Goal: Task Accomplishment & Management: Manage account settings

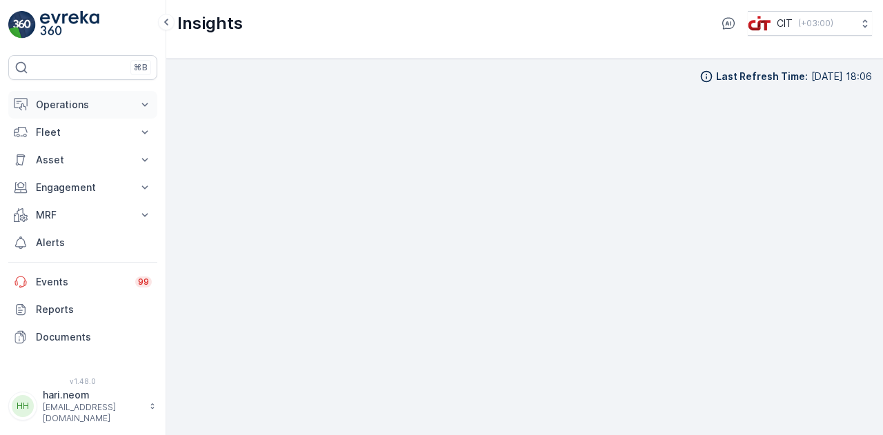
click at [150, 110] on icon at bounding box center [145, 105] width 14 height 14
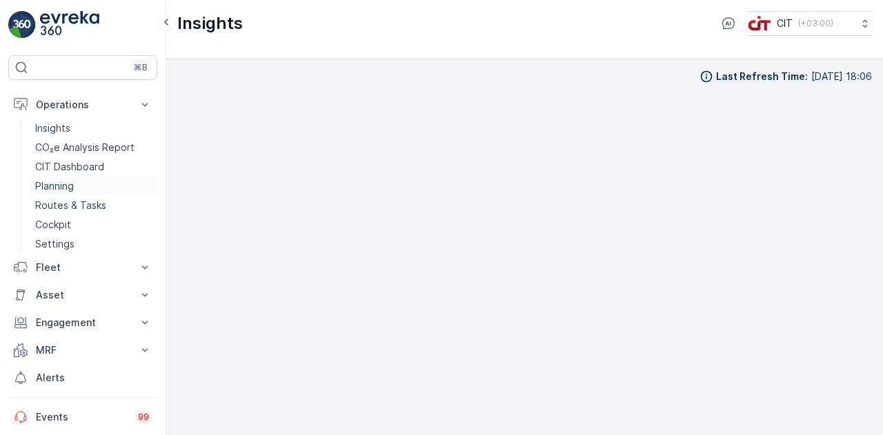
click at [75, 188] on link "Planning" at bounding box center [94, 186] width 128 height 19
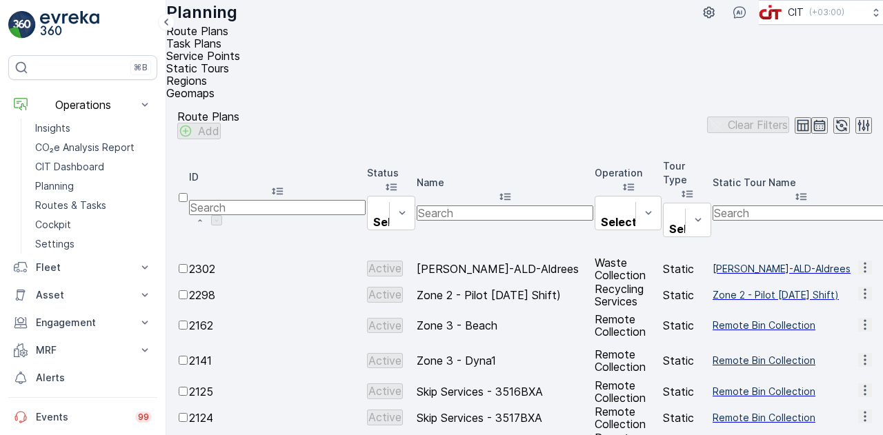
click at [229, 61] on span "Static Tours" at bounding box center [197, 68] width 63 height 14
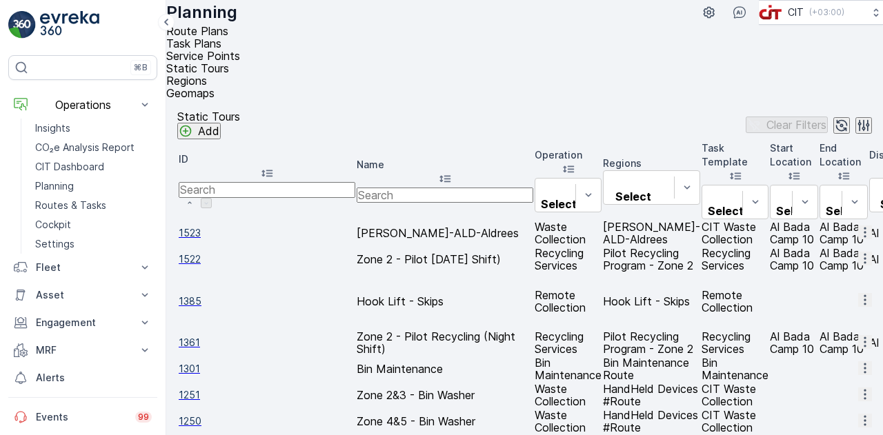
click at [357, 188] on input "text" at bounding box center [445, 195] width 177 height 15
paste input "Zone 1 (Day) - V 2.0"
type input "Zone 1 (Day) - V 2.0"
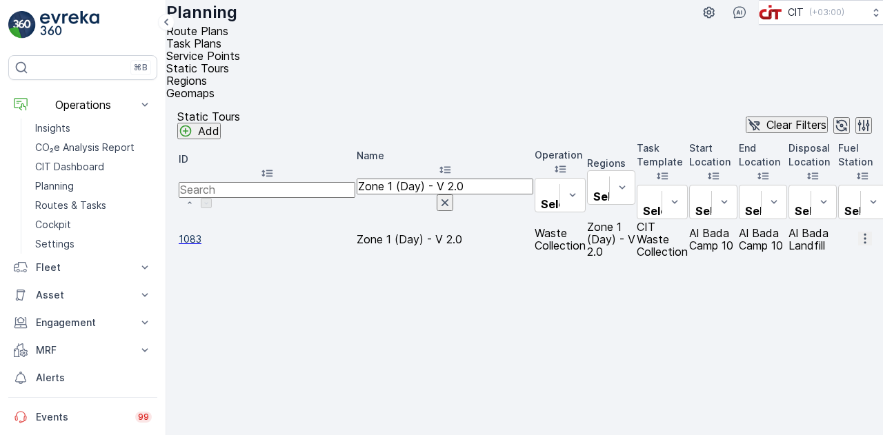
scroll to position [0, 159]
click at [649, 232] on icon "button" at bounding box center [865, 239] width 14 height 14
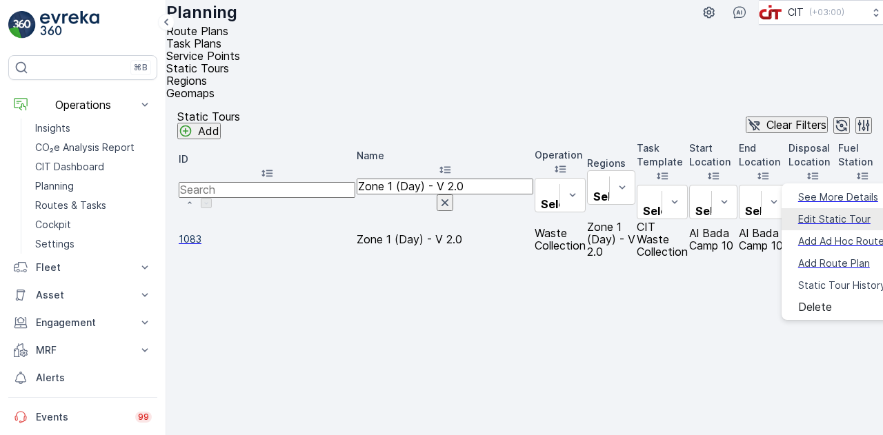
click at [649, 213] on span "Edit Static Tour" at bounding box center [834, 220] width 72 height 14
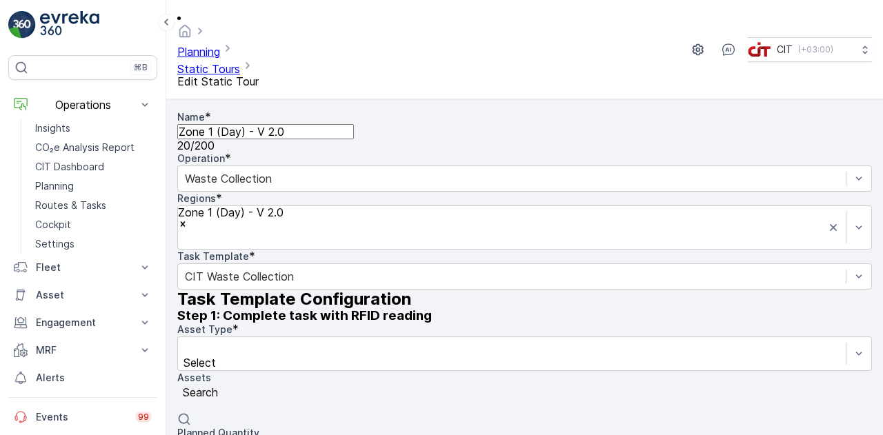
type kg\) "kg"
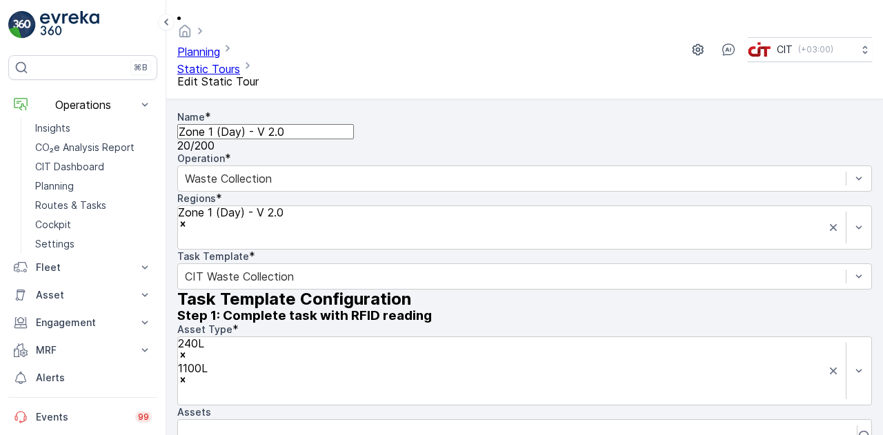
drag, startPoint x: 666, startPoint y: 239, endPoint x: 684, endPoint y: 300, distance: 63.3
